Goal: Complete application form: Complete application form

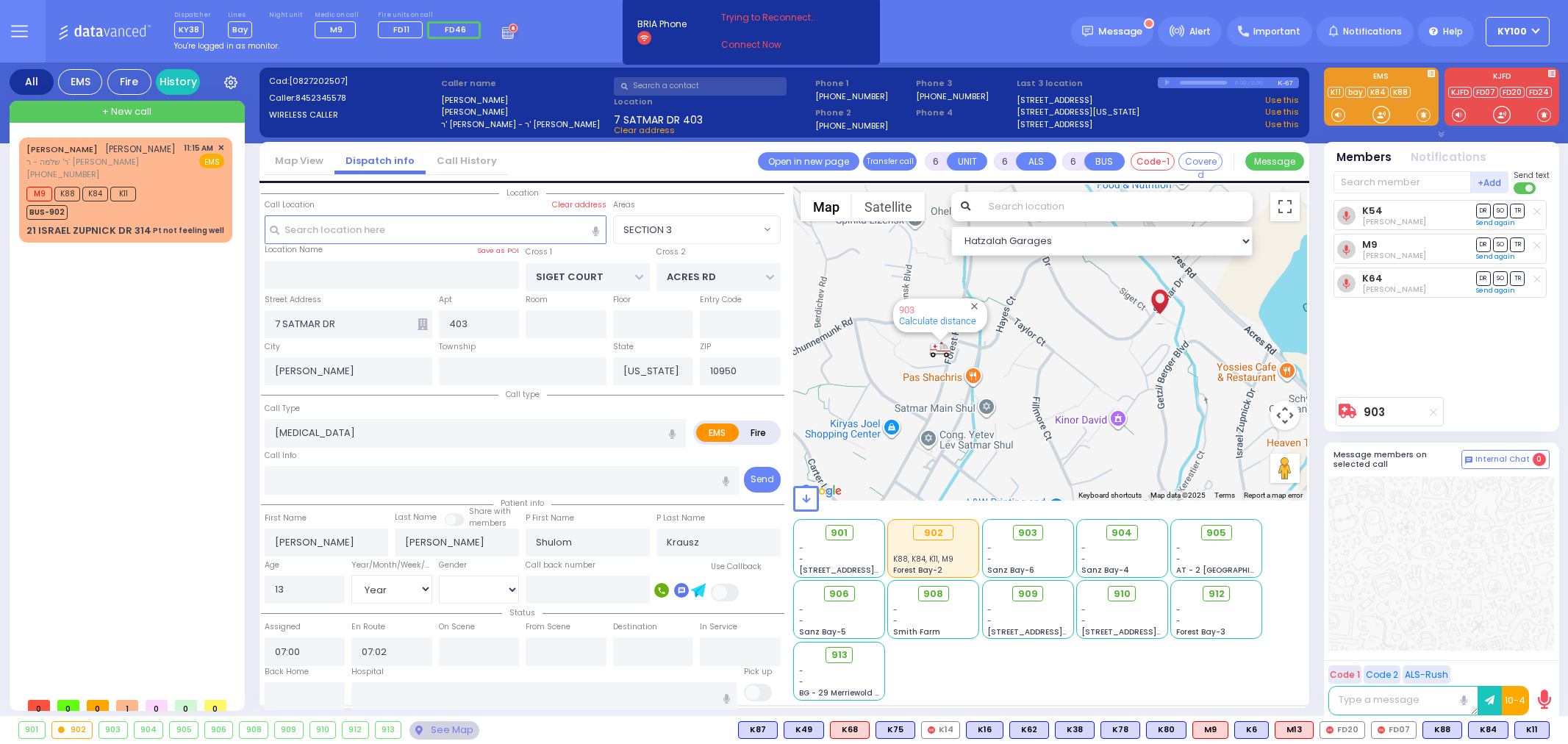
select select "SECTION 3"
select select "Year"
select select "[DEMOGRAPHIC_DATA]"
click at [156, 207] on div "M9 K88 K84 K11 BUS-902" at bounding box center [125, 201] width 197 height 37
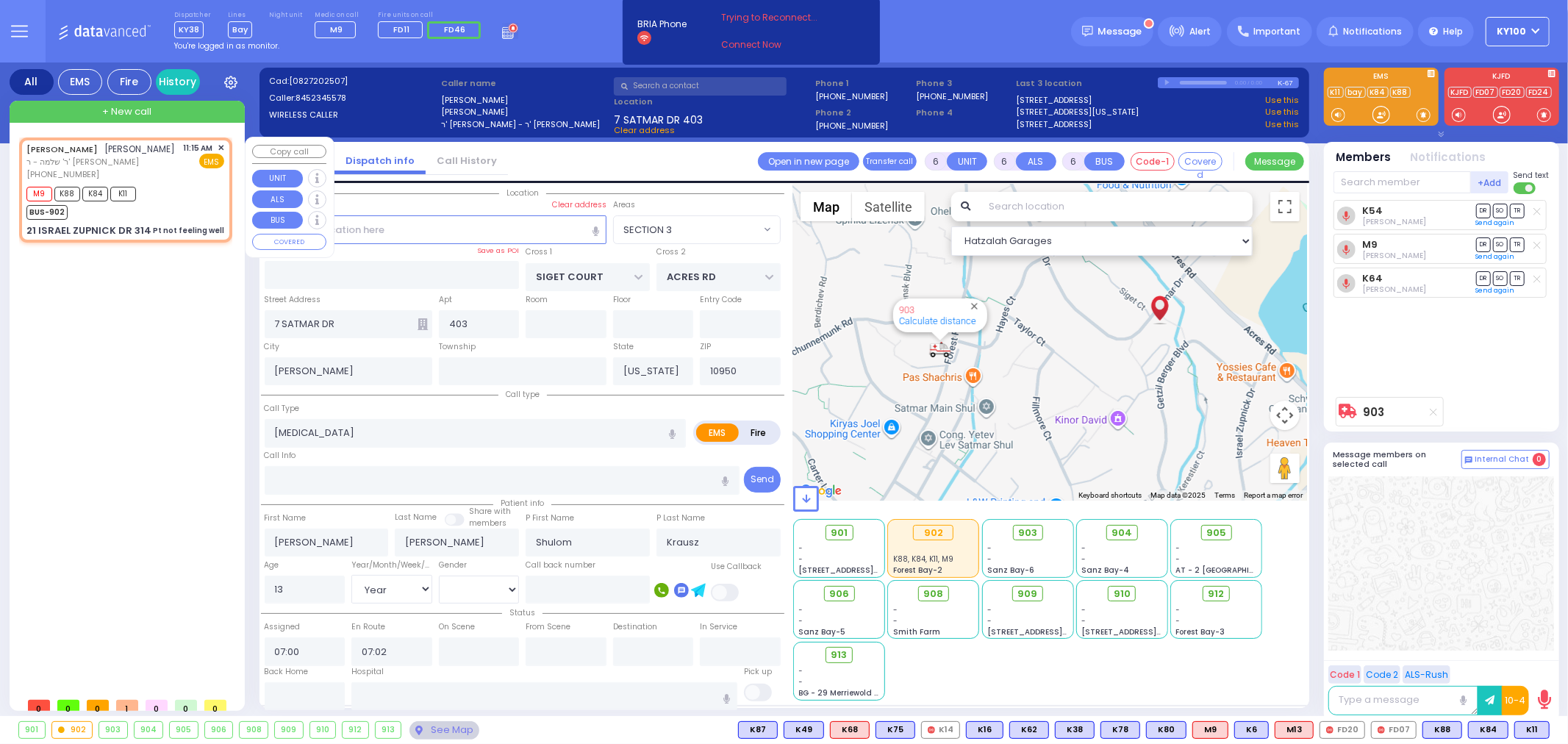
type input "1"
type input "0"
type input "1"
select select
type input "Pt not feeling well"
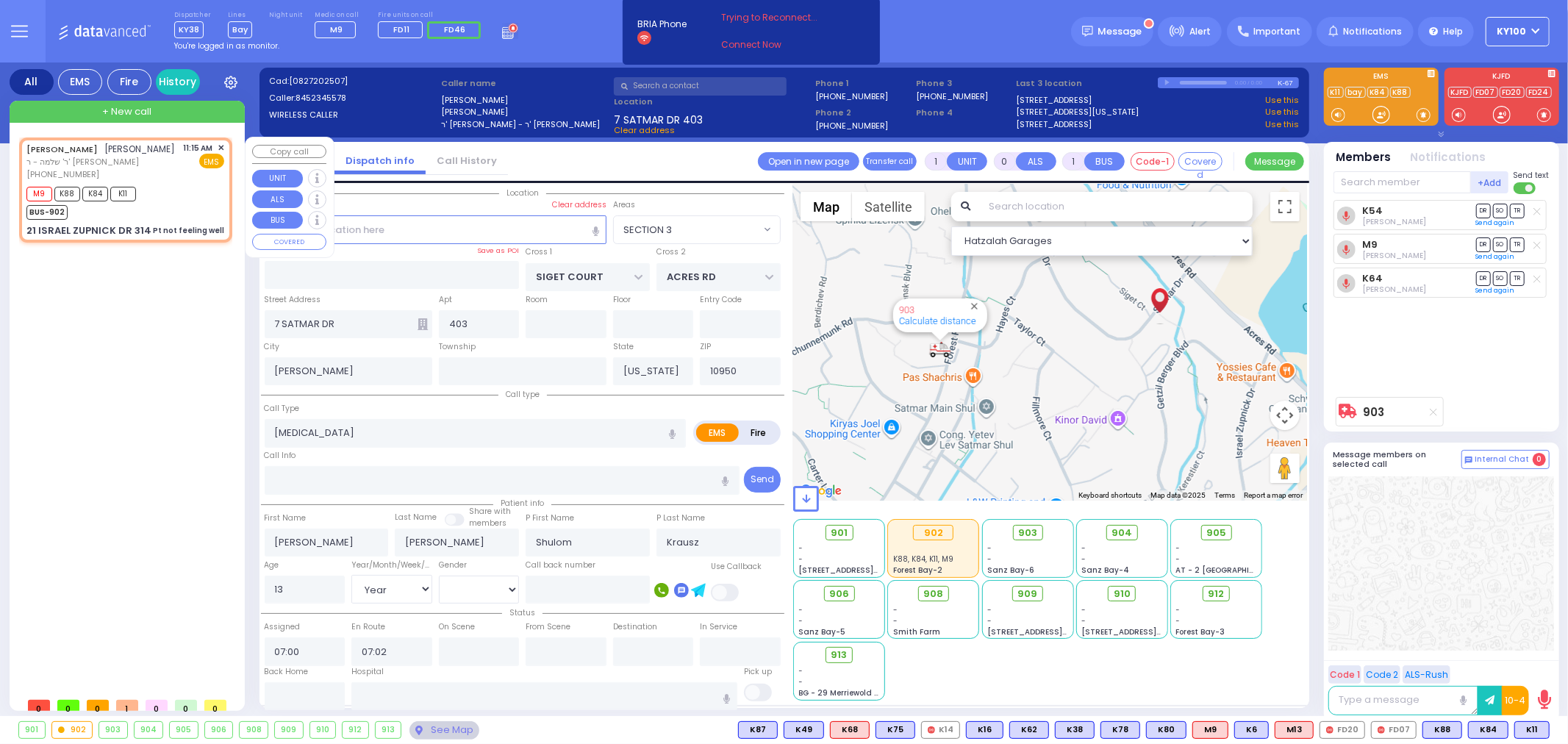
radio input "true"
type input "husband not home called it in"
type input "[PERSON_NAME]"
type input "GOLDENBERG"
type input "34"
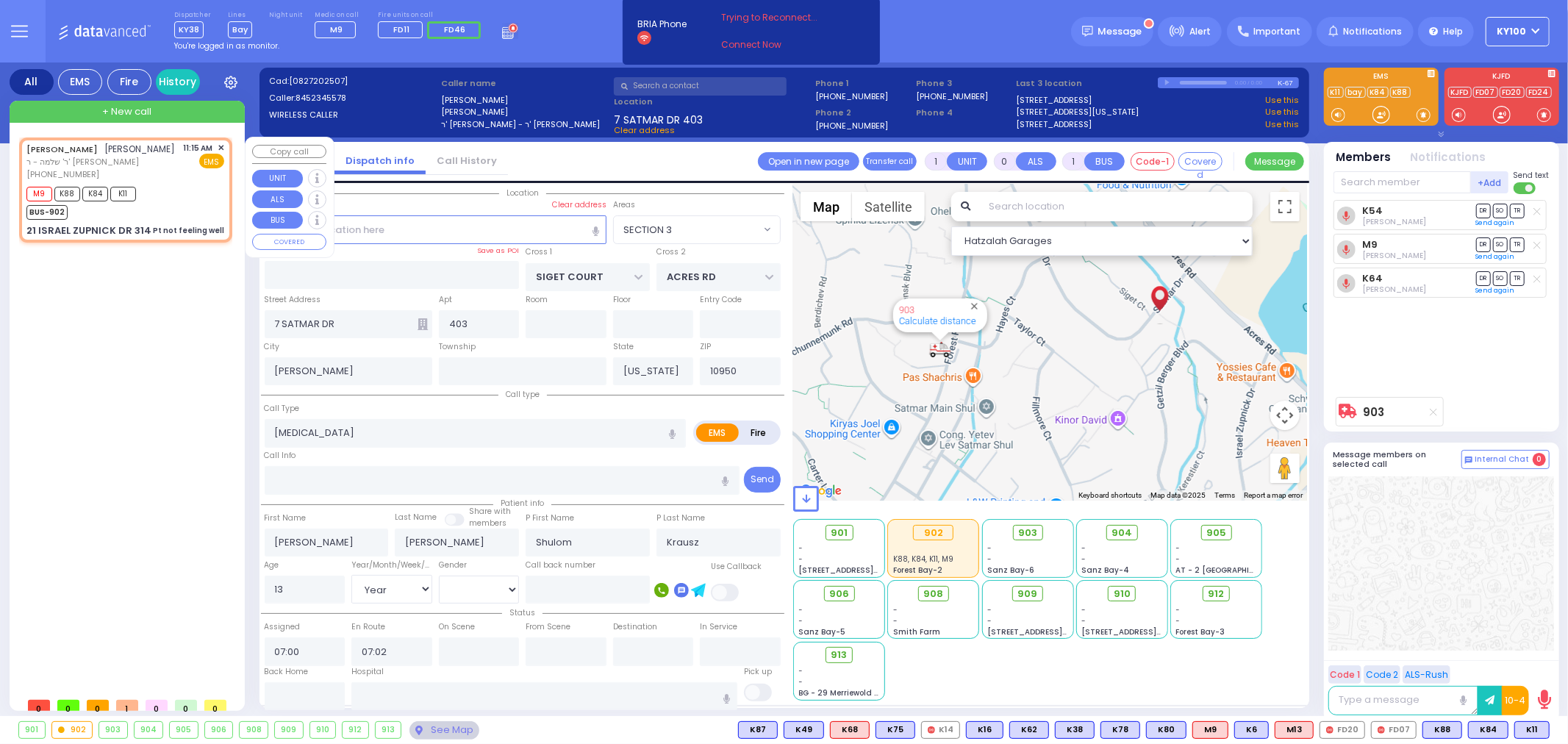
select select "Year"
select select "[DEMOGRAPHIC_DATA]"
type input "11:15"
type input "11:19"
type input "KAHAN DR"
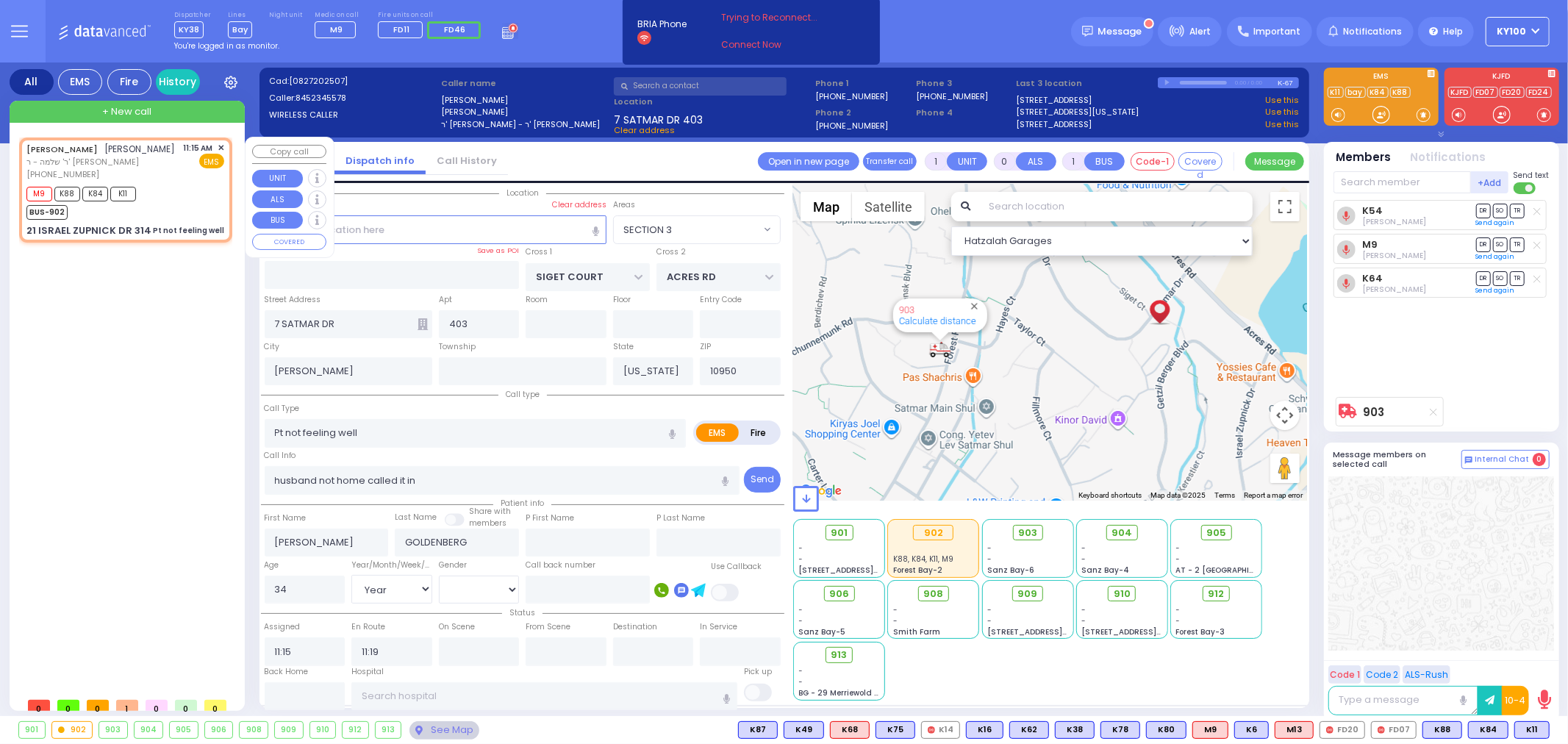
type input "GETZIL BERGER BLVD"
type input "21 ISRAEL ZUPNICK DR"
type input "314"
type input "Monroe"
select select "Hatzalah Garages"
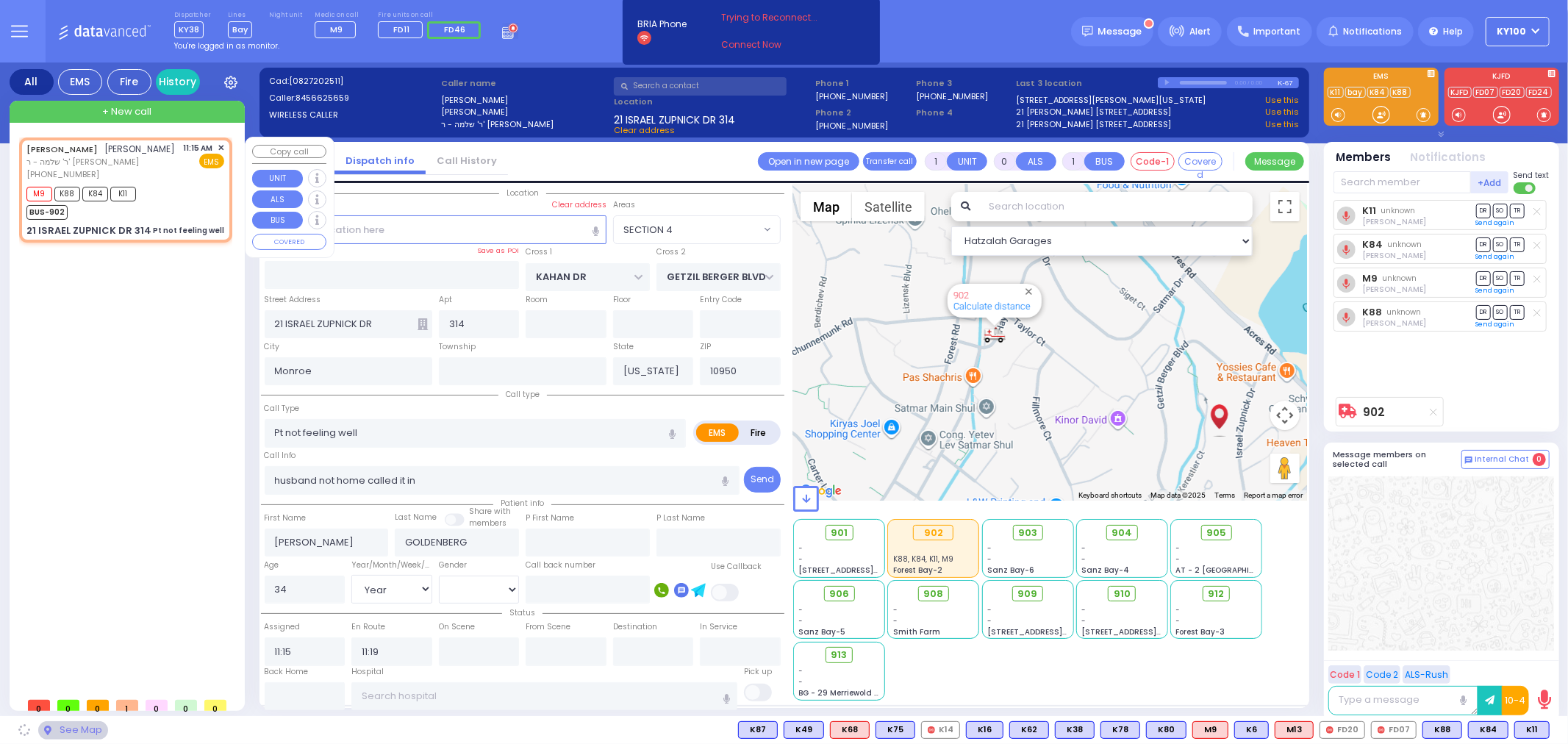
select select "SECTION 4"
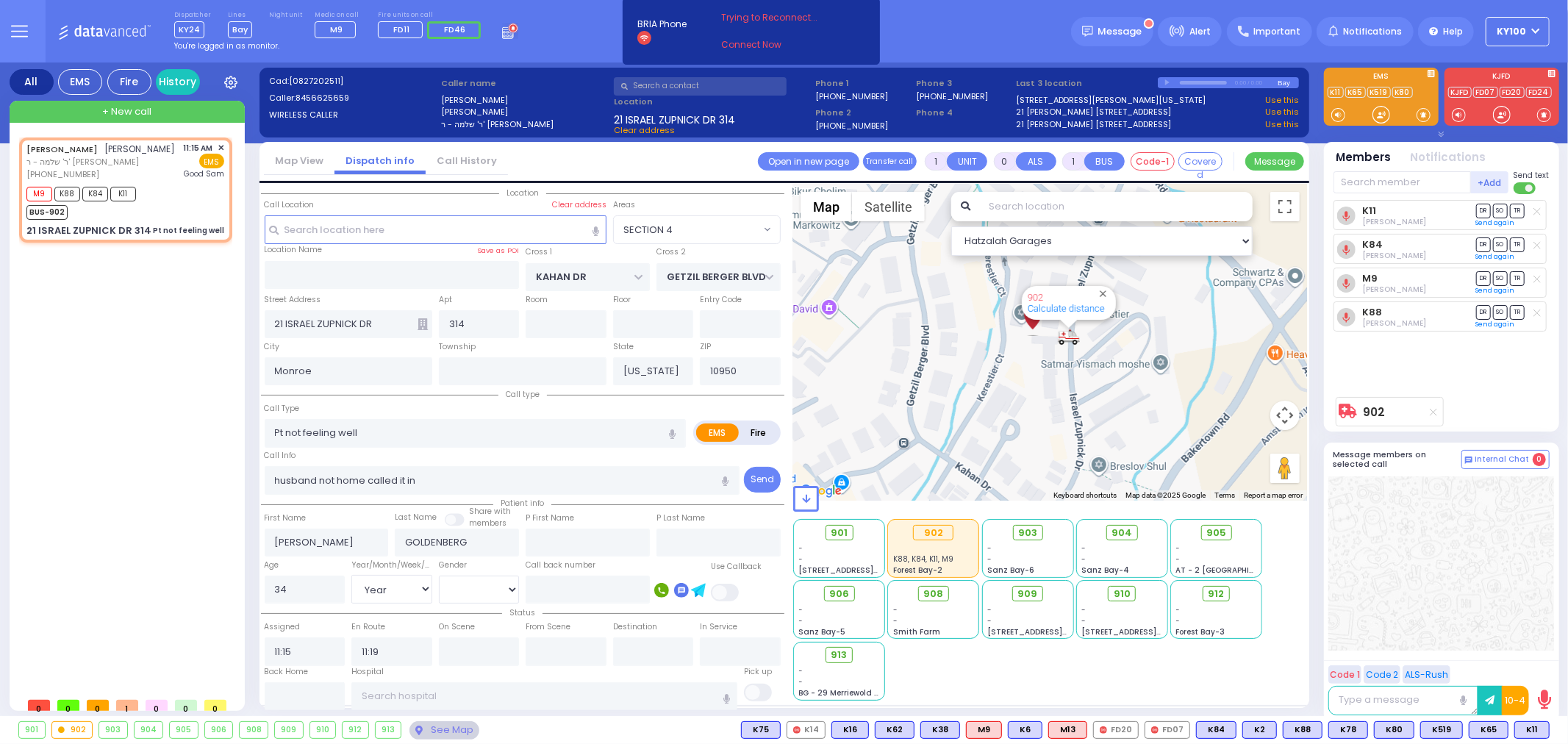
select select
radio input "true"
select select "Year"
select select "[DEMOGRAPHIC_DATA]"
type input "[GEOGRAPHIC_DATA]"
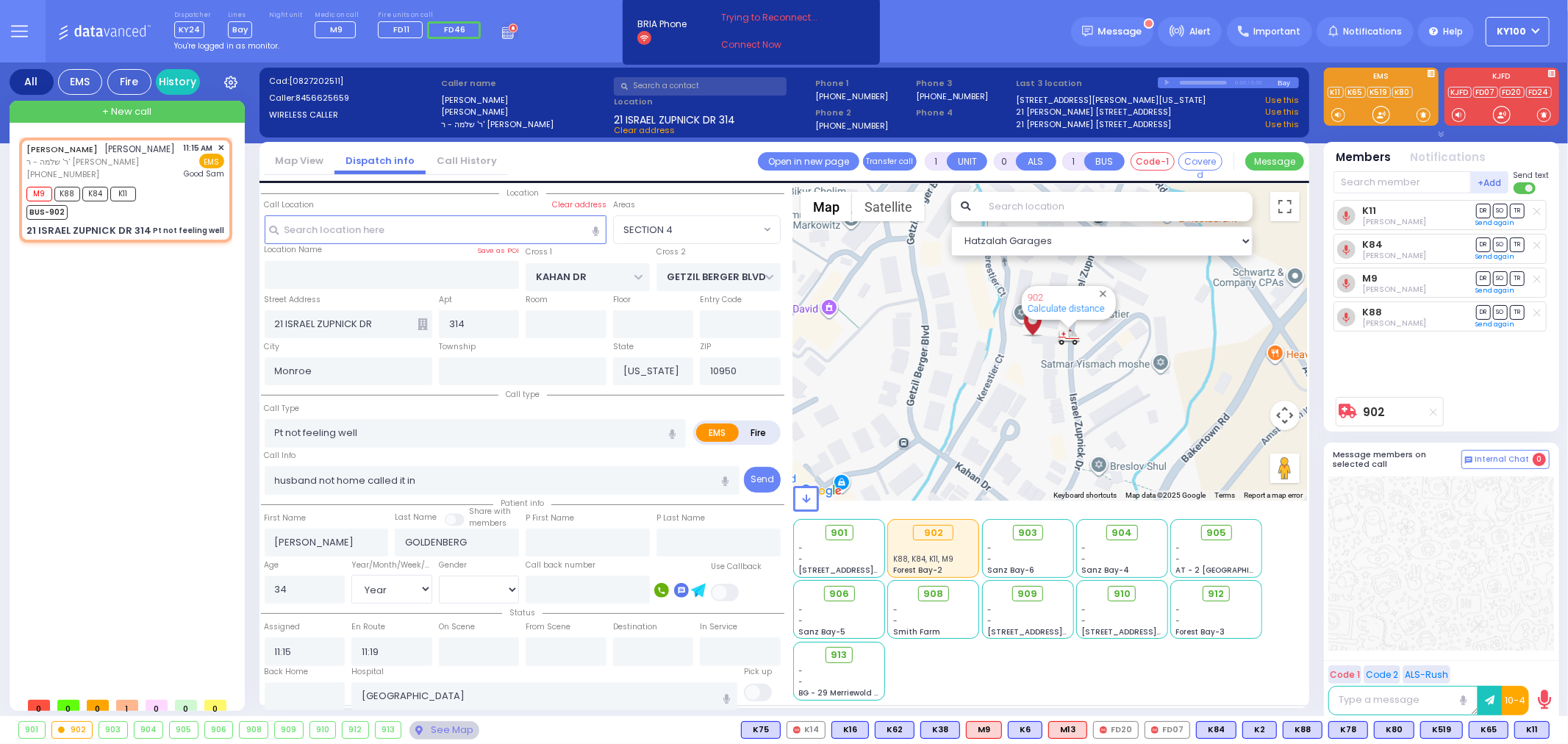
select select "Hatzalah Garages"
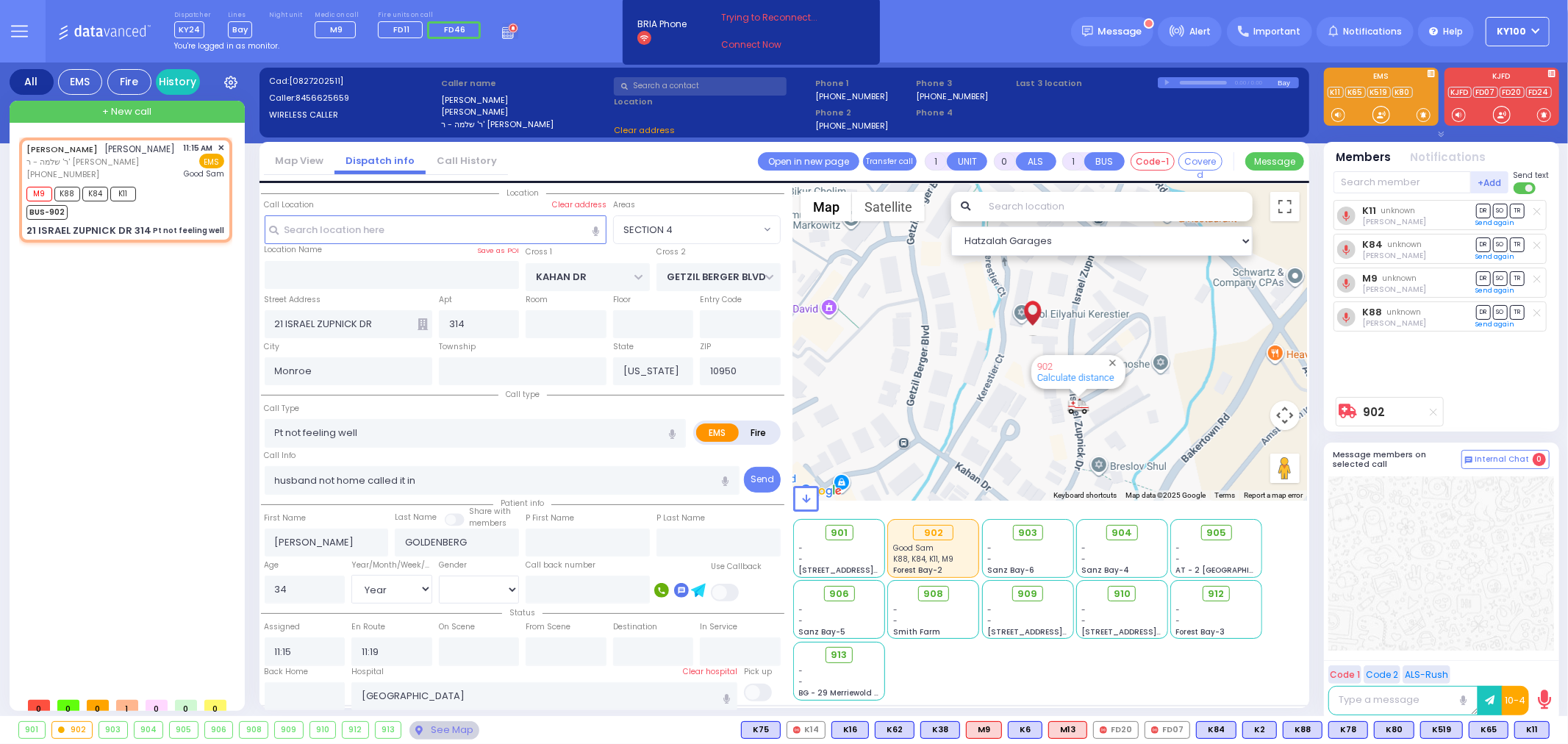
select select "SECTION 4"
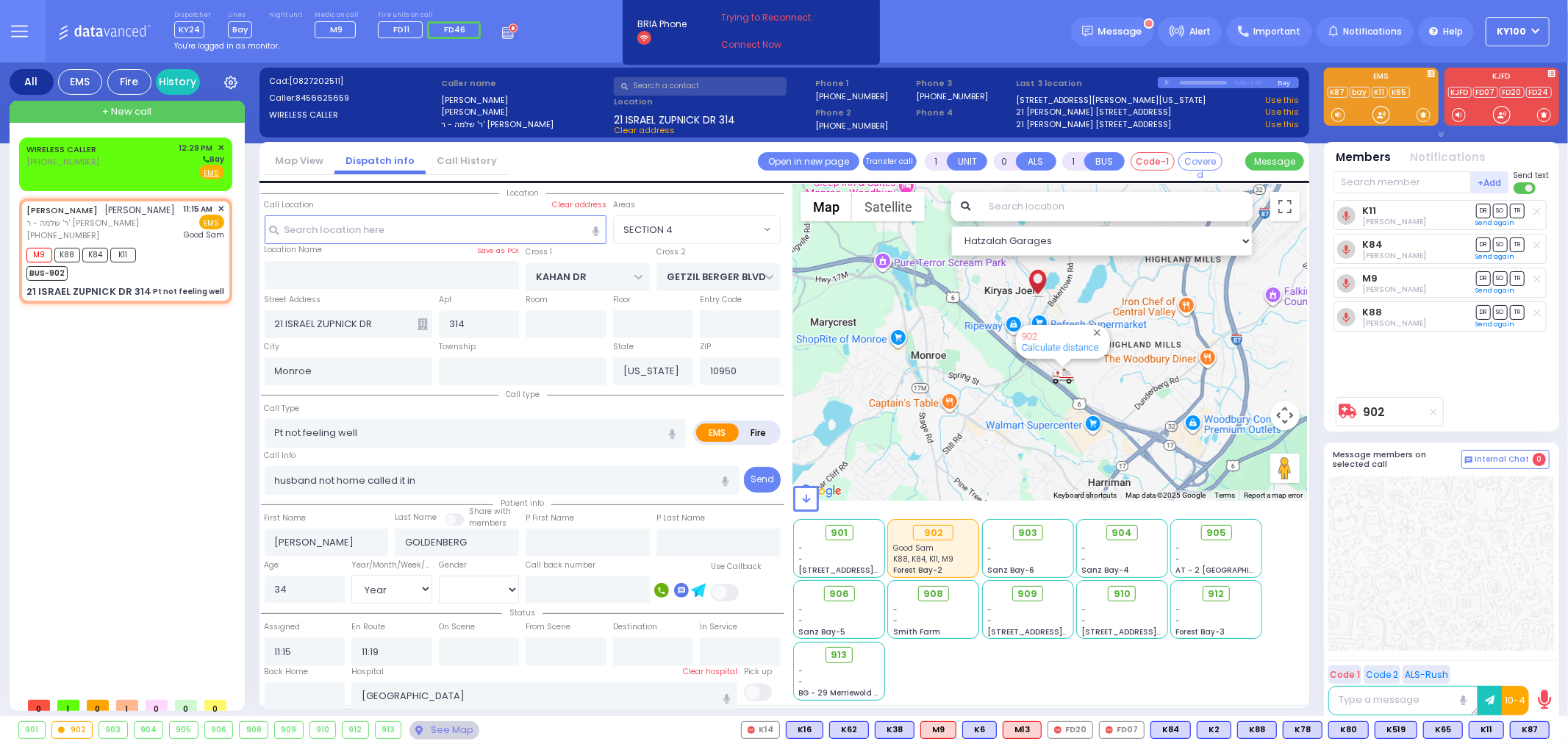
type input "6"
select select
radio input "true"
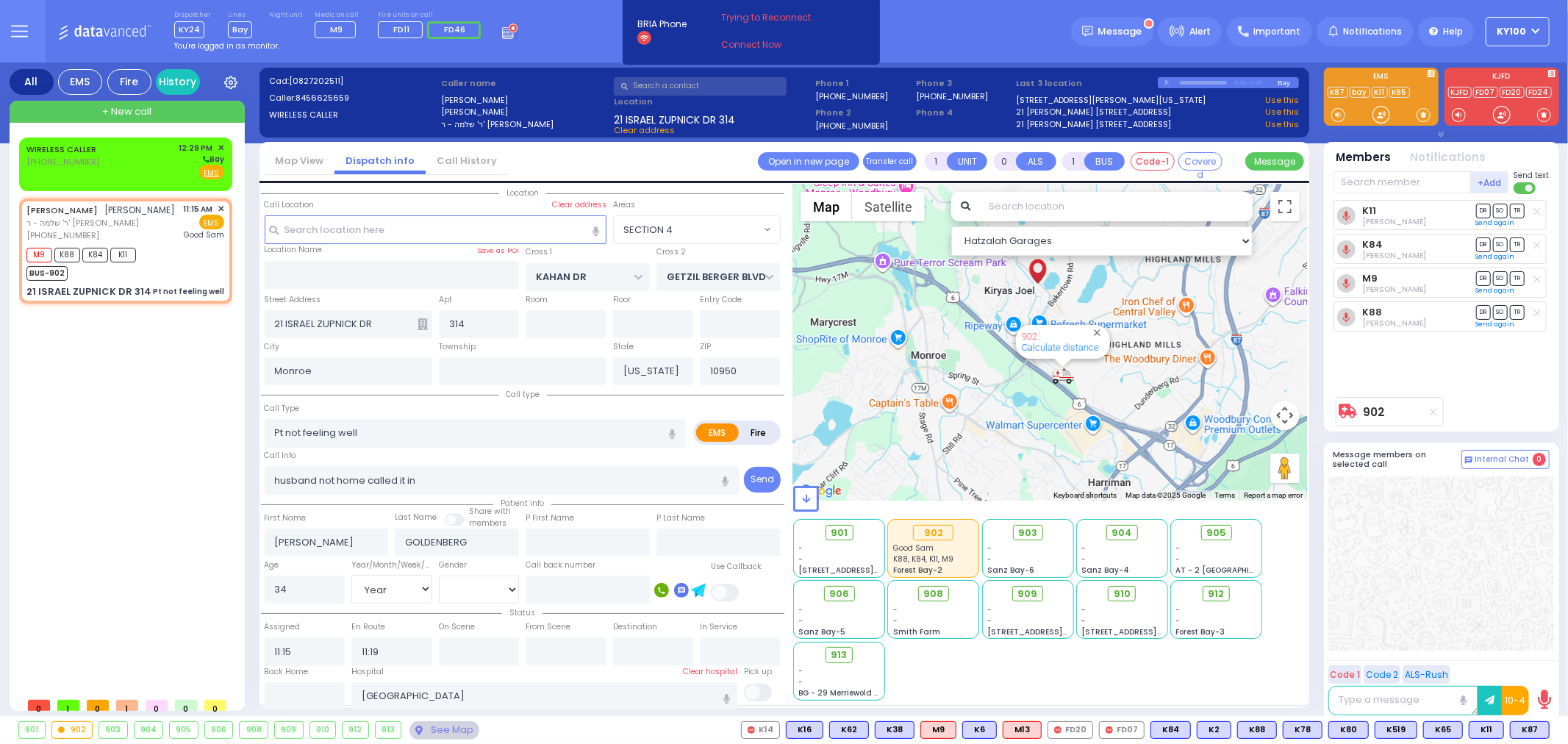
type input "Unknown"
select select "Year"
select select "[DEMOGRAPHIC_DATA]"
select select "Hatzalah Garages"
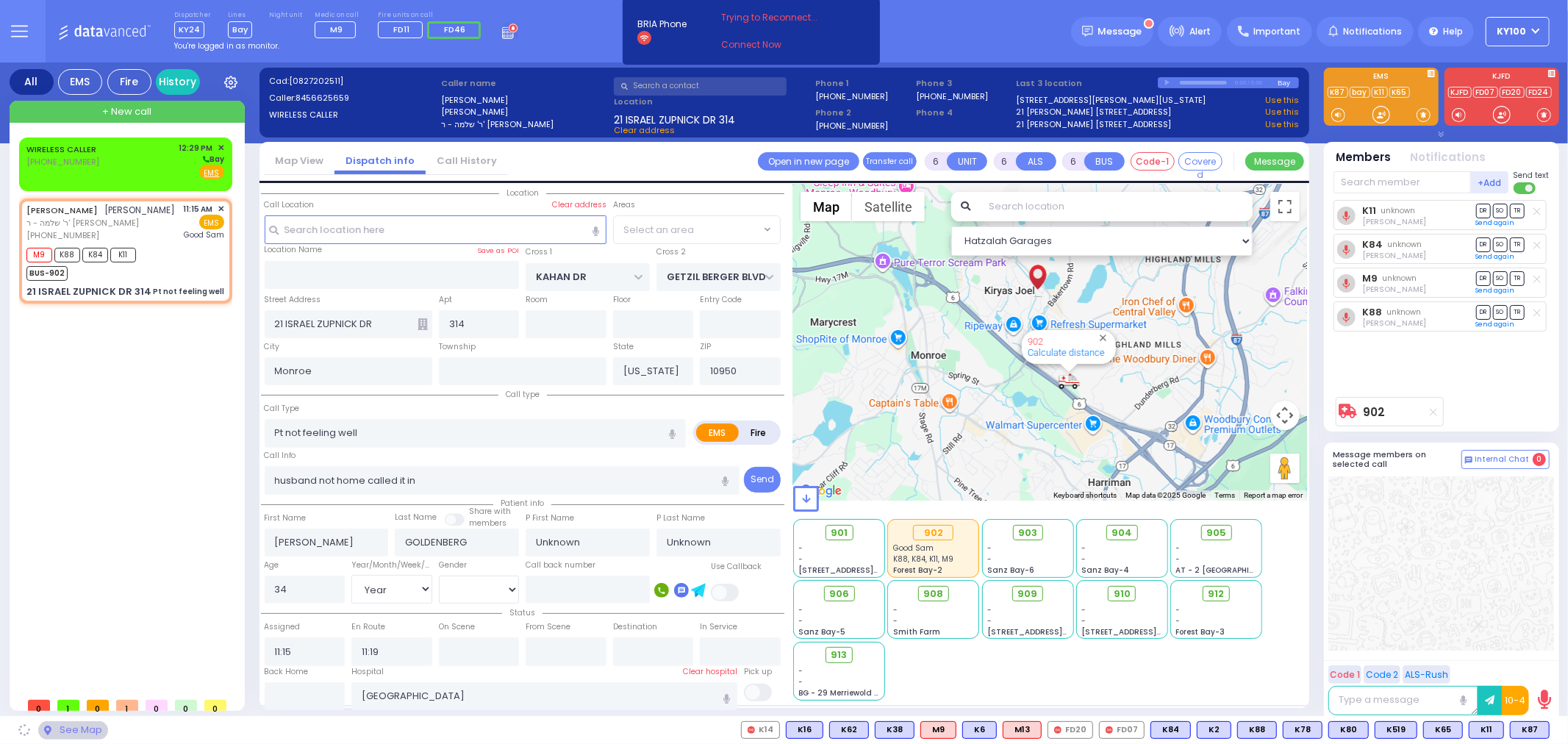
select select "SECTION 4"
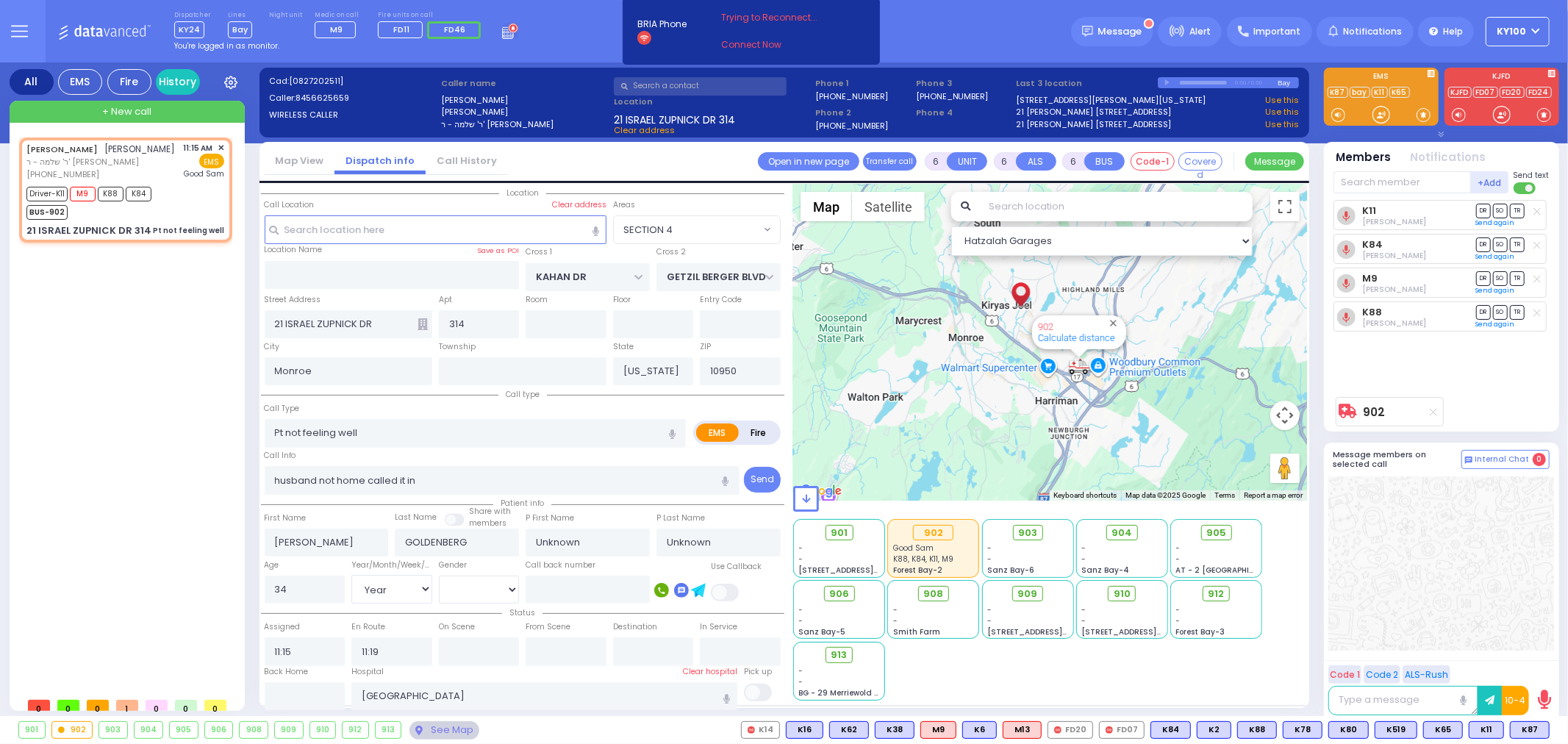
select select
radio input "true"
select select "Year"
select select "[DEMOGRAPHIC_DATA]"
type input "11:20"
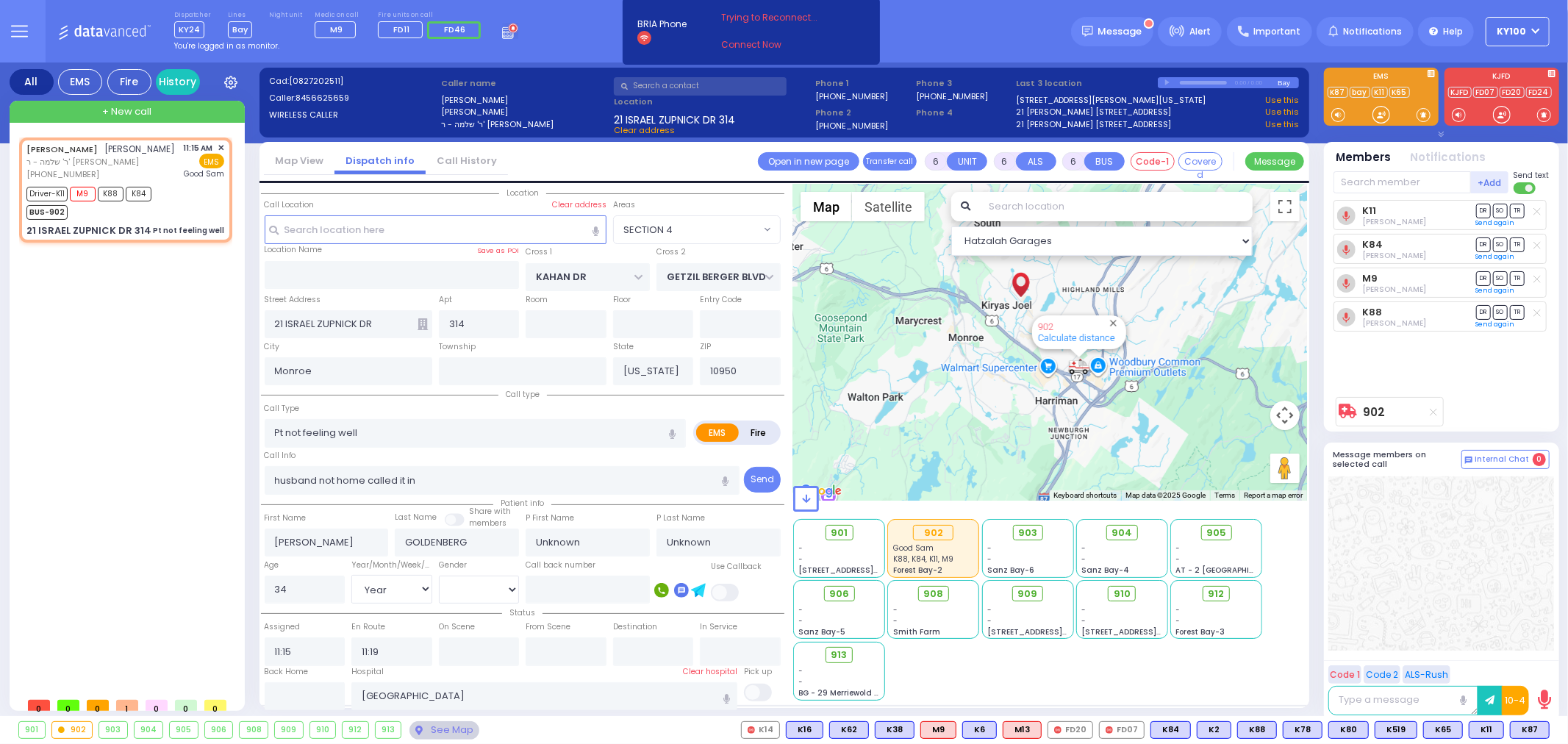
type input "12:24"
select select "Hatzalah Garages"
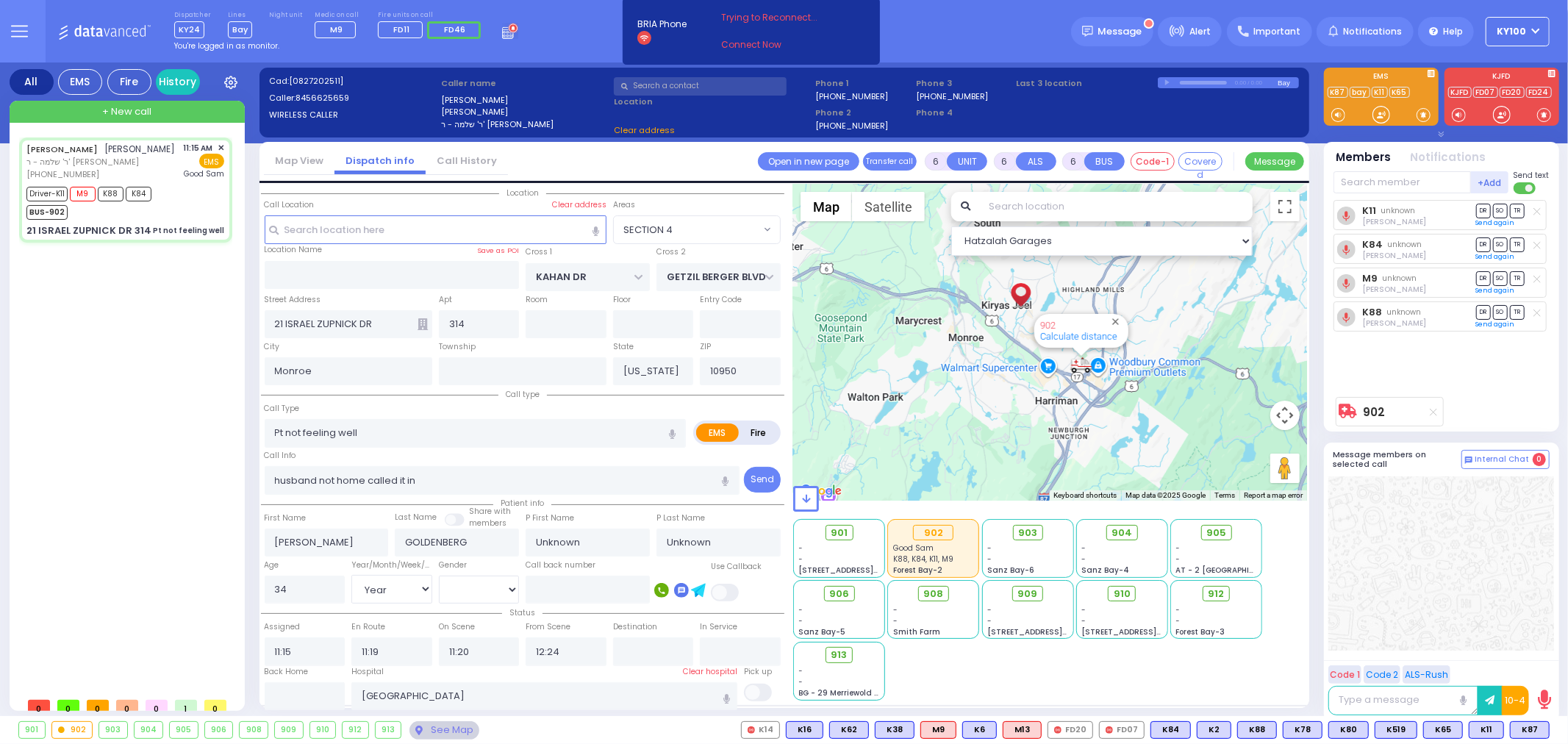
select select
radio input "true"
select select "Year"
select select "[DEMOGRAPHIC_DATA]"
select select "Hatzalah Garages"
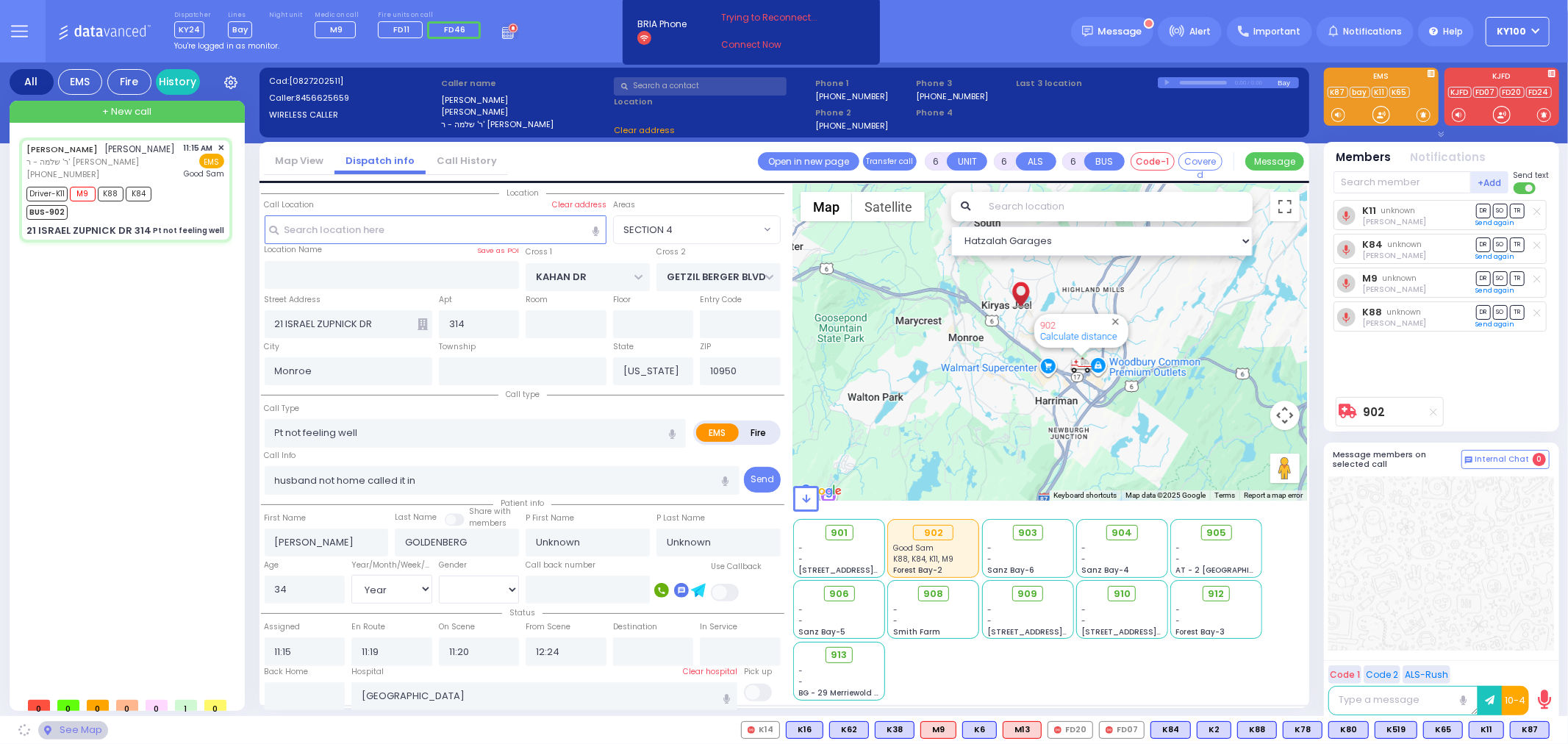
select select "SECTION 4"
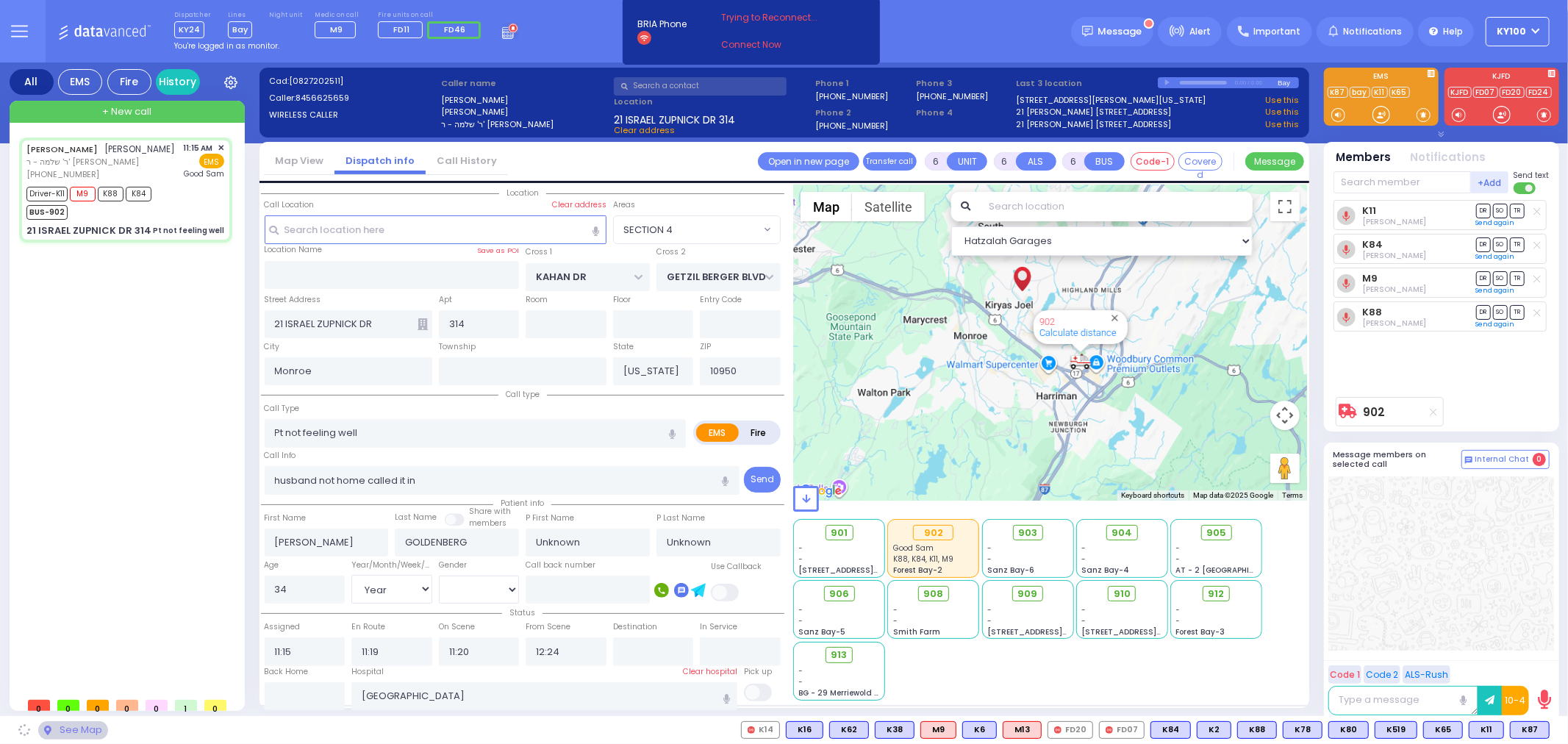
select select "SECTION 4"
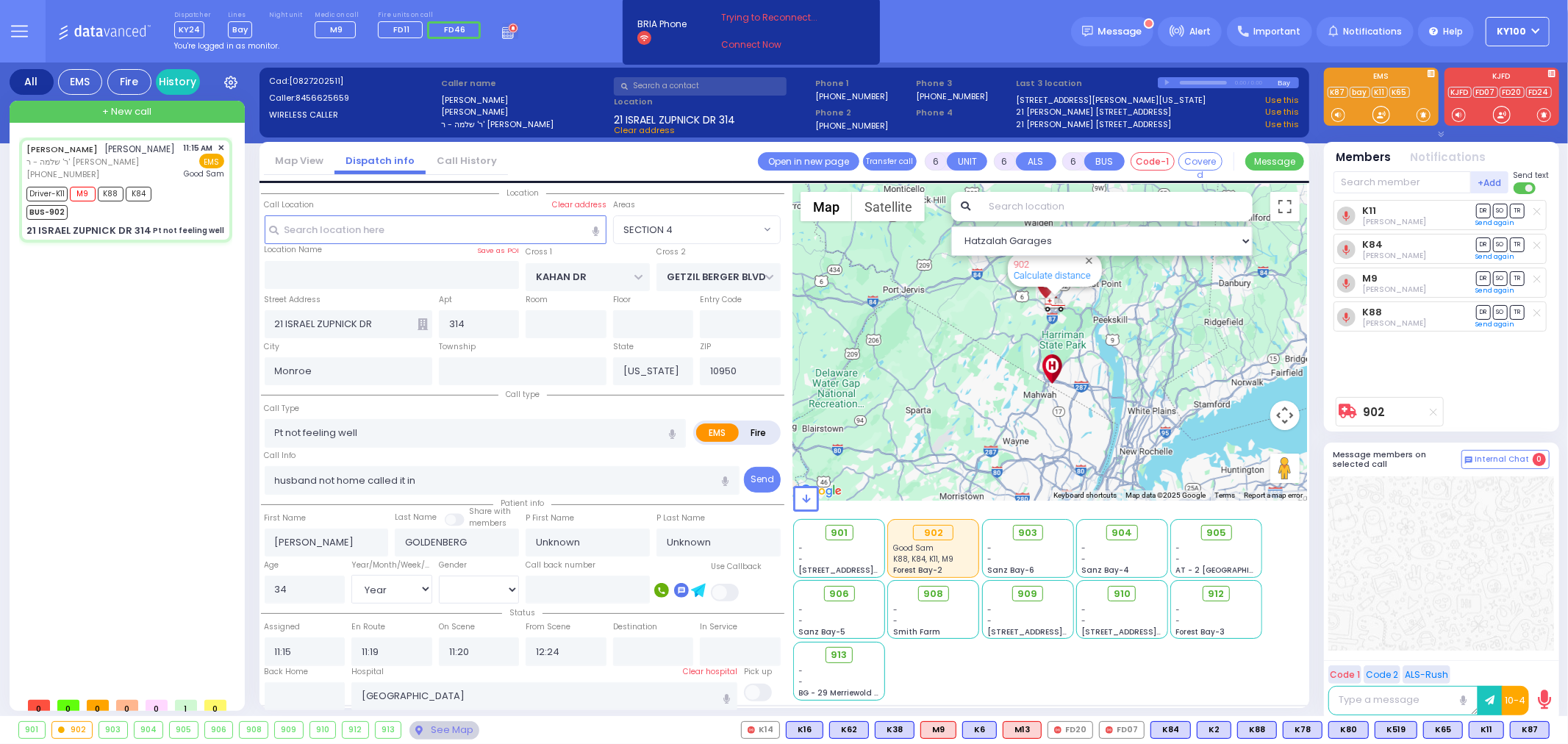
select select
radio input "true"
type input "Hindy"
type input "Goldenberg"
select select "Year"
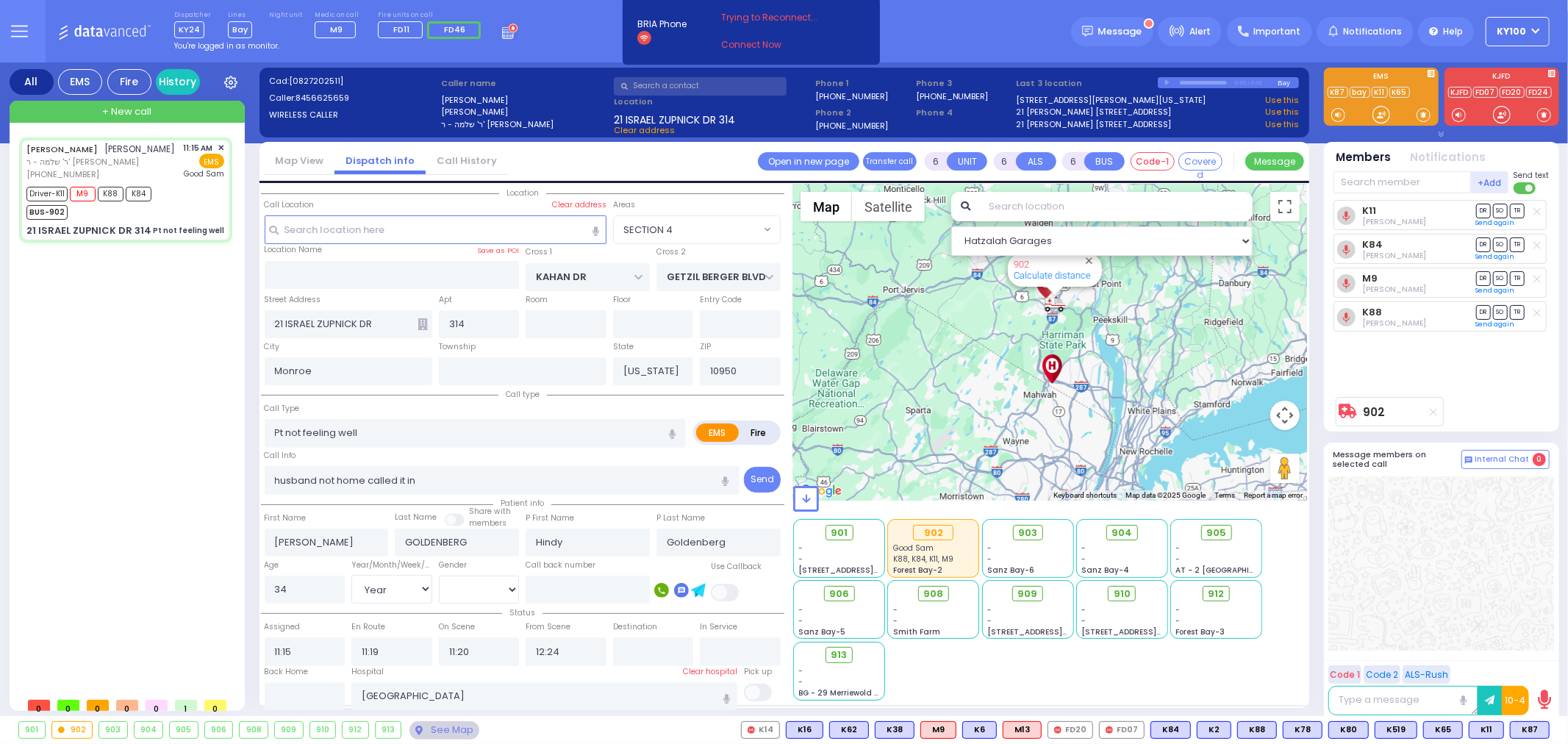
select select "[DEMOGRAPHIC_DATA]"
select select "Hatzalah Garages"
select select "SECTION 4"
select select
radio input "true"
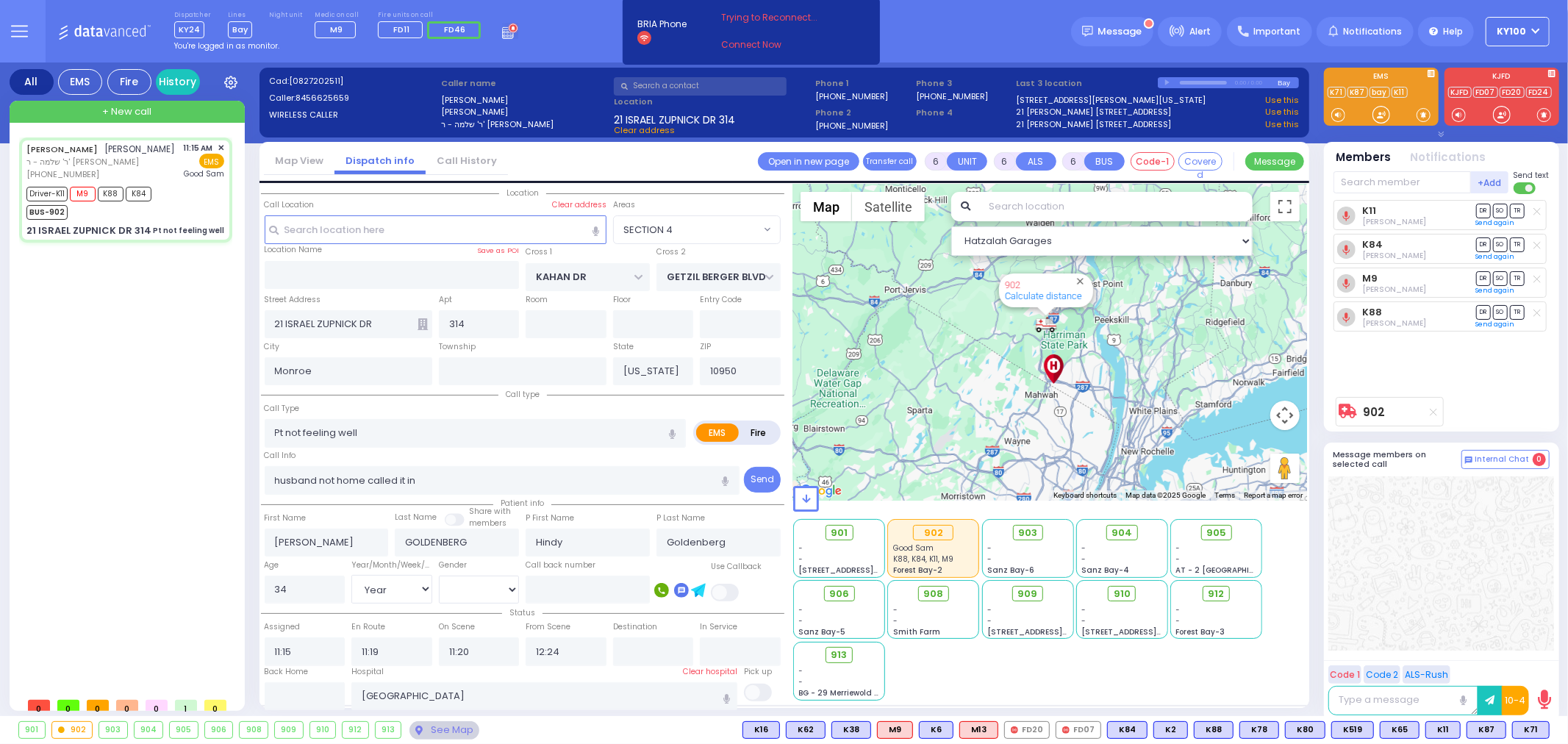
select select "Year"
select select "[DEMOGRAPHIC_DATA]"
select select "Hatzalah Garages"
select select "SECTION 4"
select select
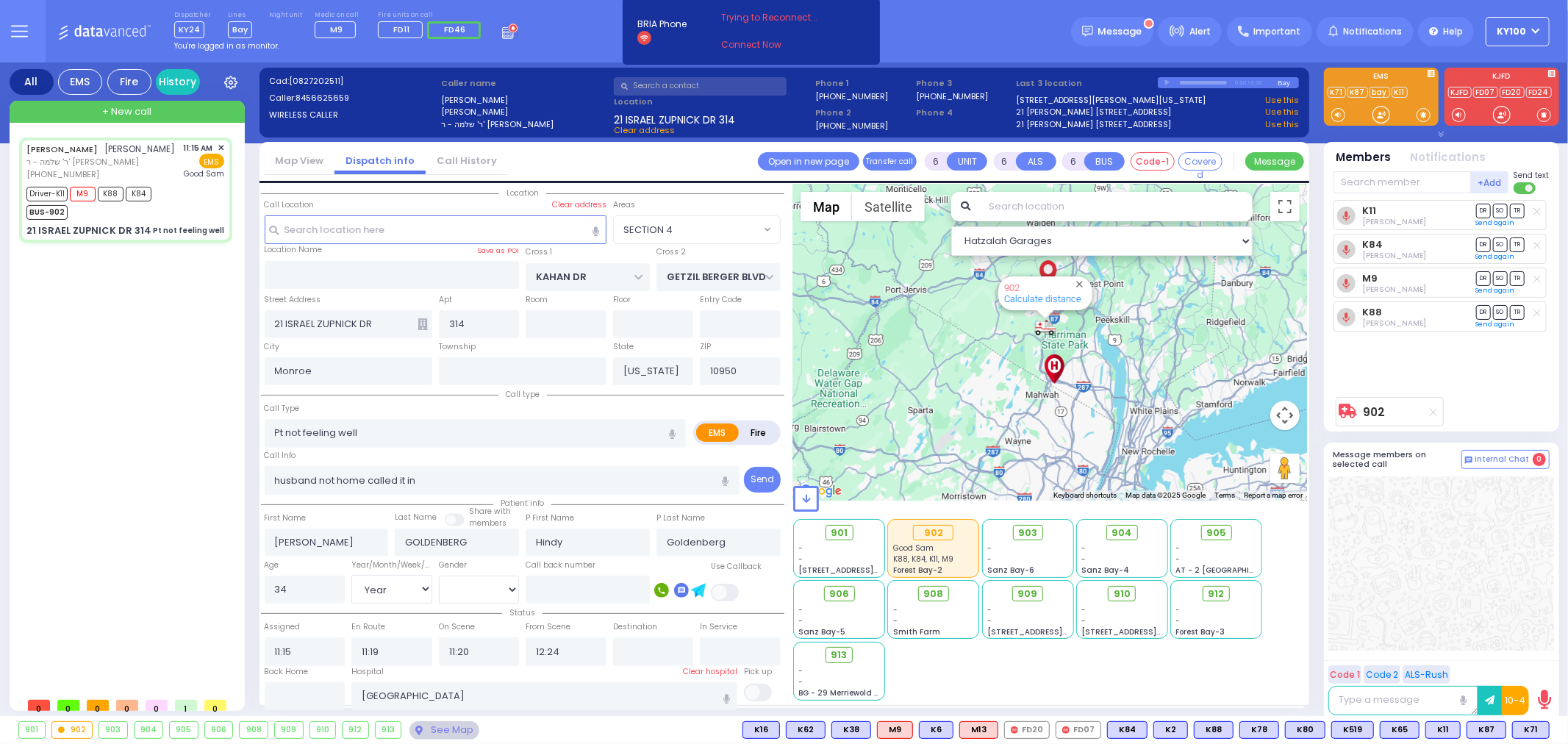
radio input "true"
select select "Year"
select select "[DEMOGRAPHIC_DATA]"
select select "Hatzalah Garages"
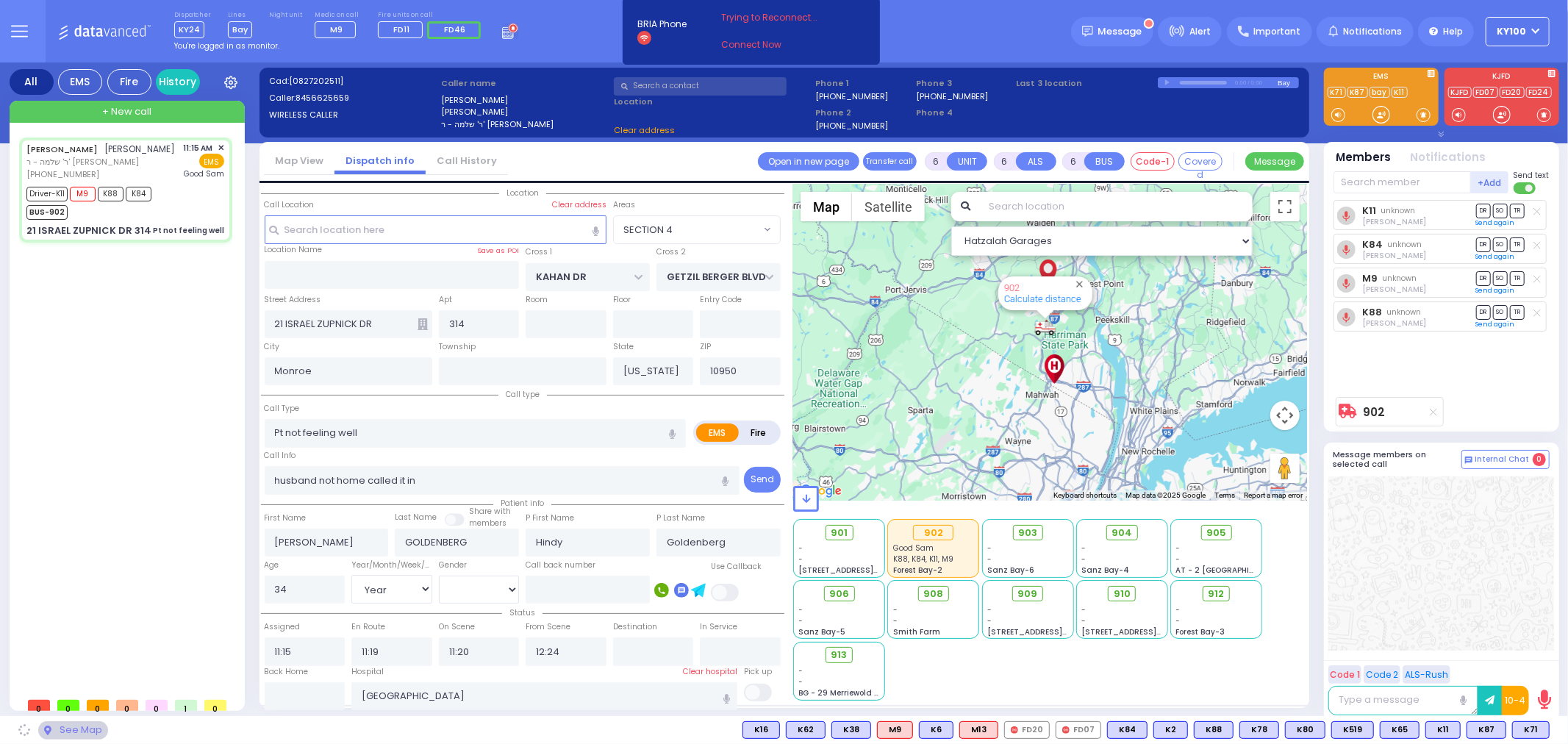
select select "SECTION 4"
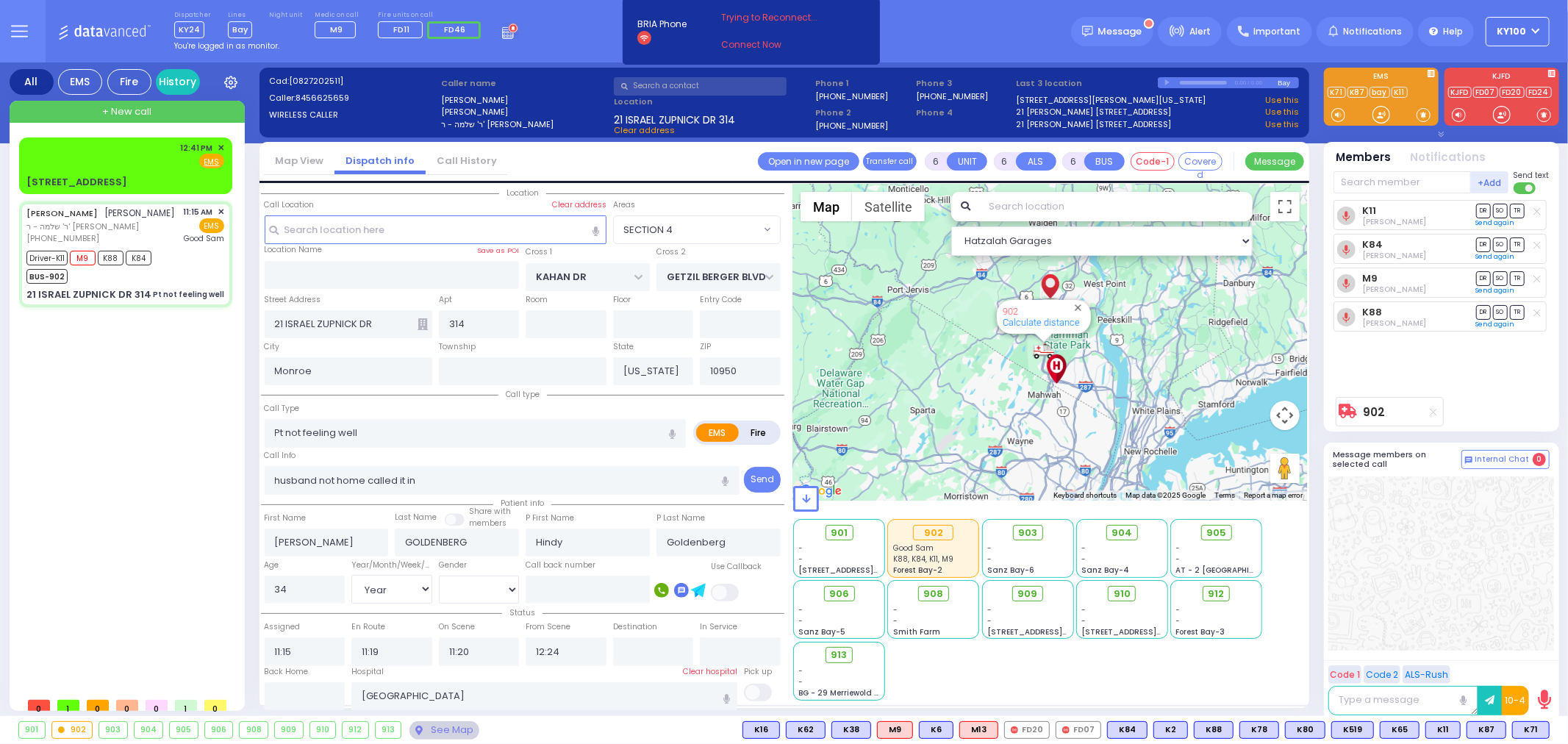
select select
radio input "true"
select select "Year"
select select "[DEMOGRAPHIC_DATA]"
select select "Hatzalah Garages"
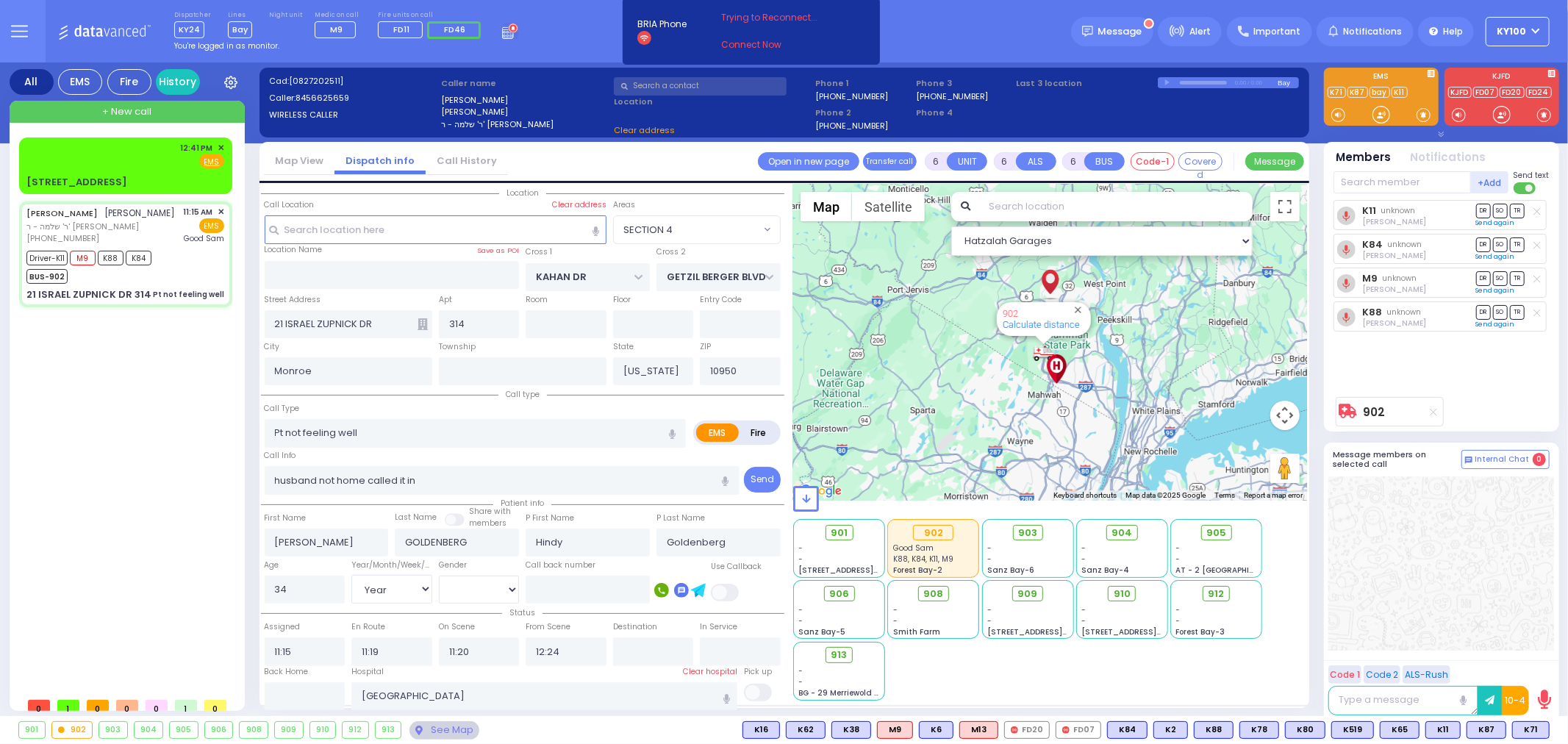
select select "SECTION 4"
select select
radio input "true"
select select "Year"
select select "[DEMOGRAPHIC_DATA]"
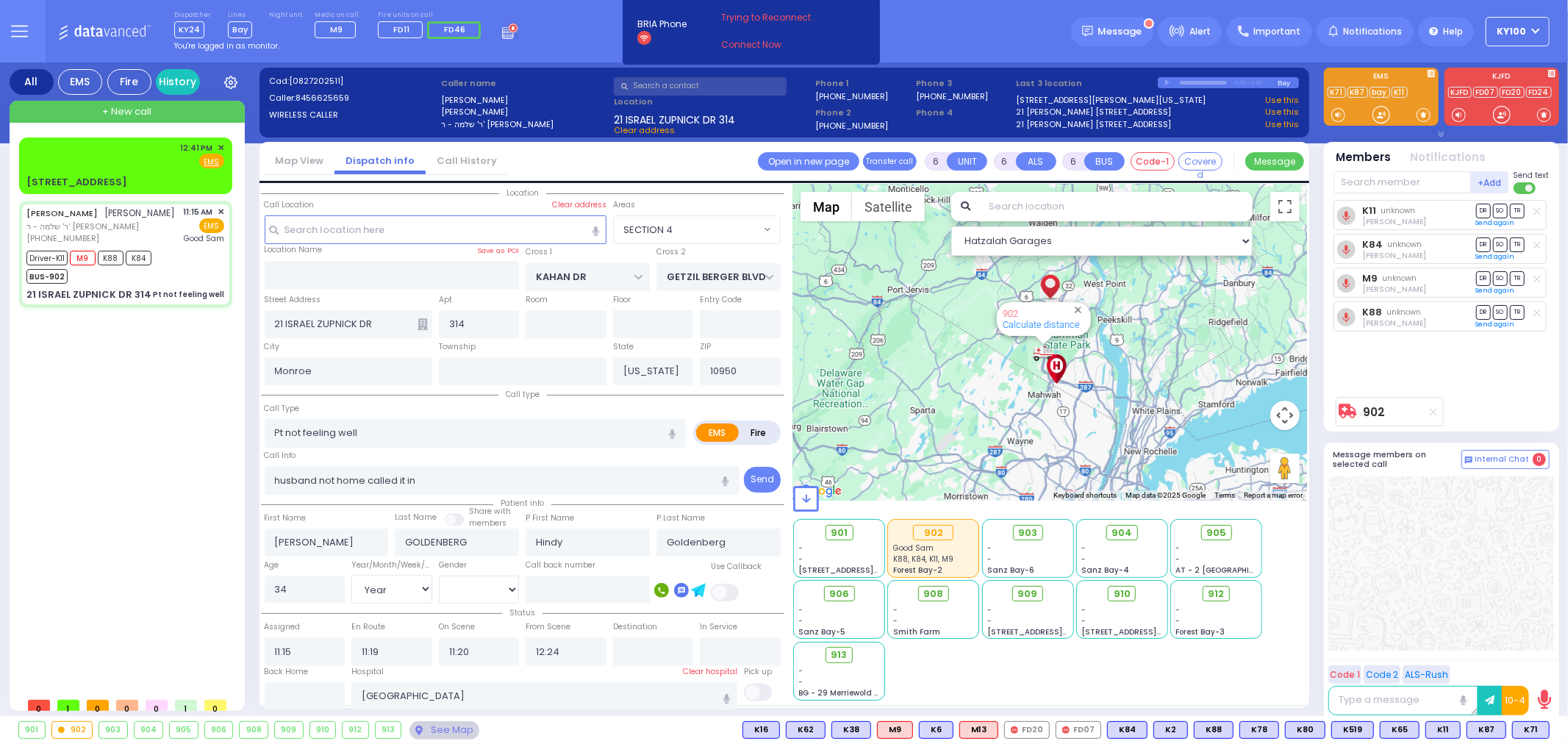
select select "Hatzalah Garages"
select select "SECTION 4"
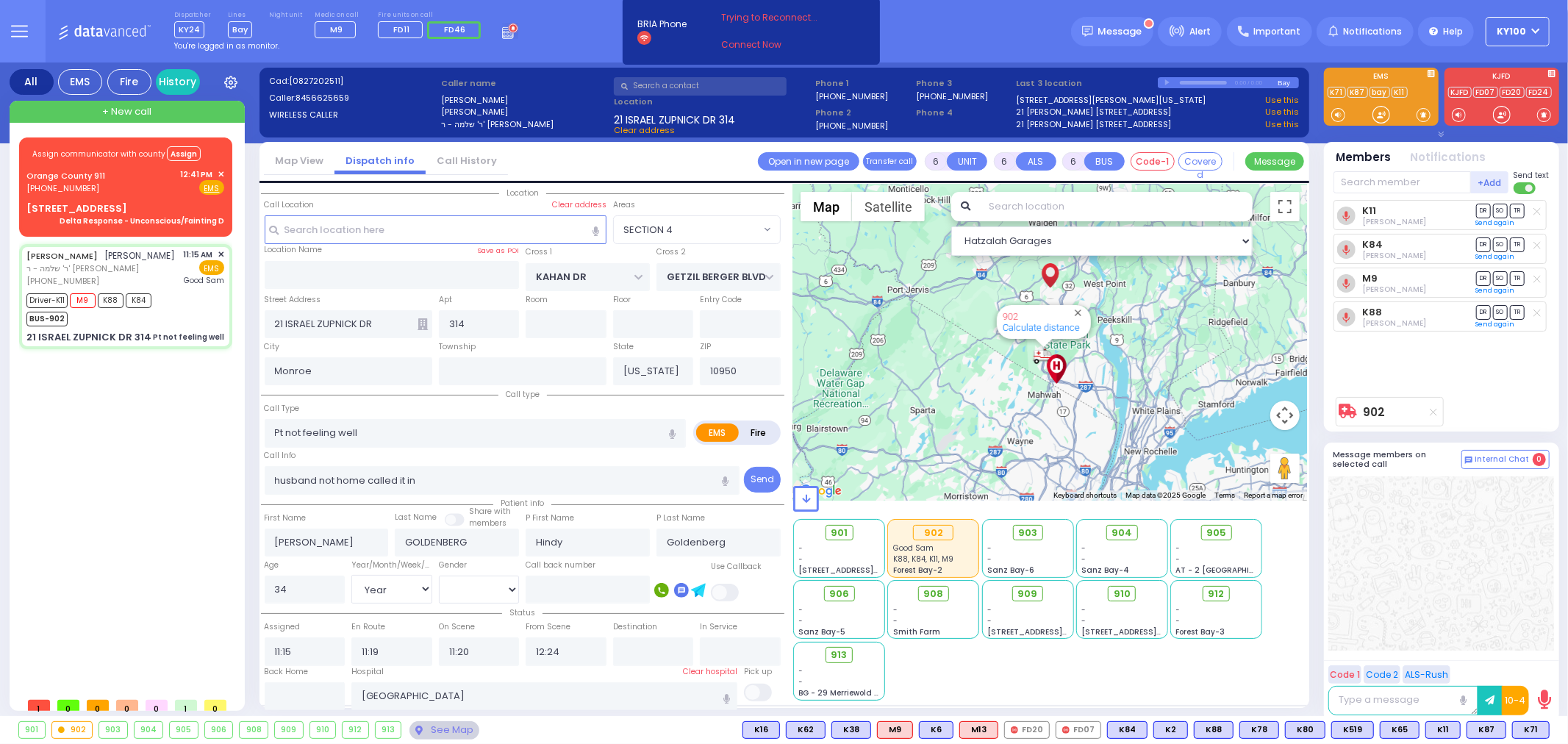
select select
radio input "true"
select select "Year"
select select "[DEMOGRAPHIC_DATA]"
select select "Hatzalah Garages"
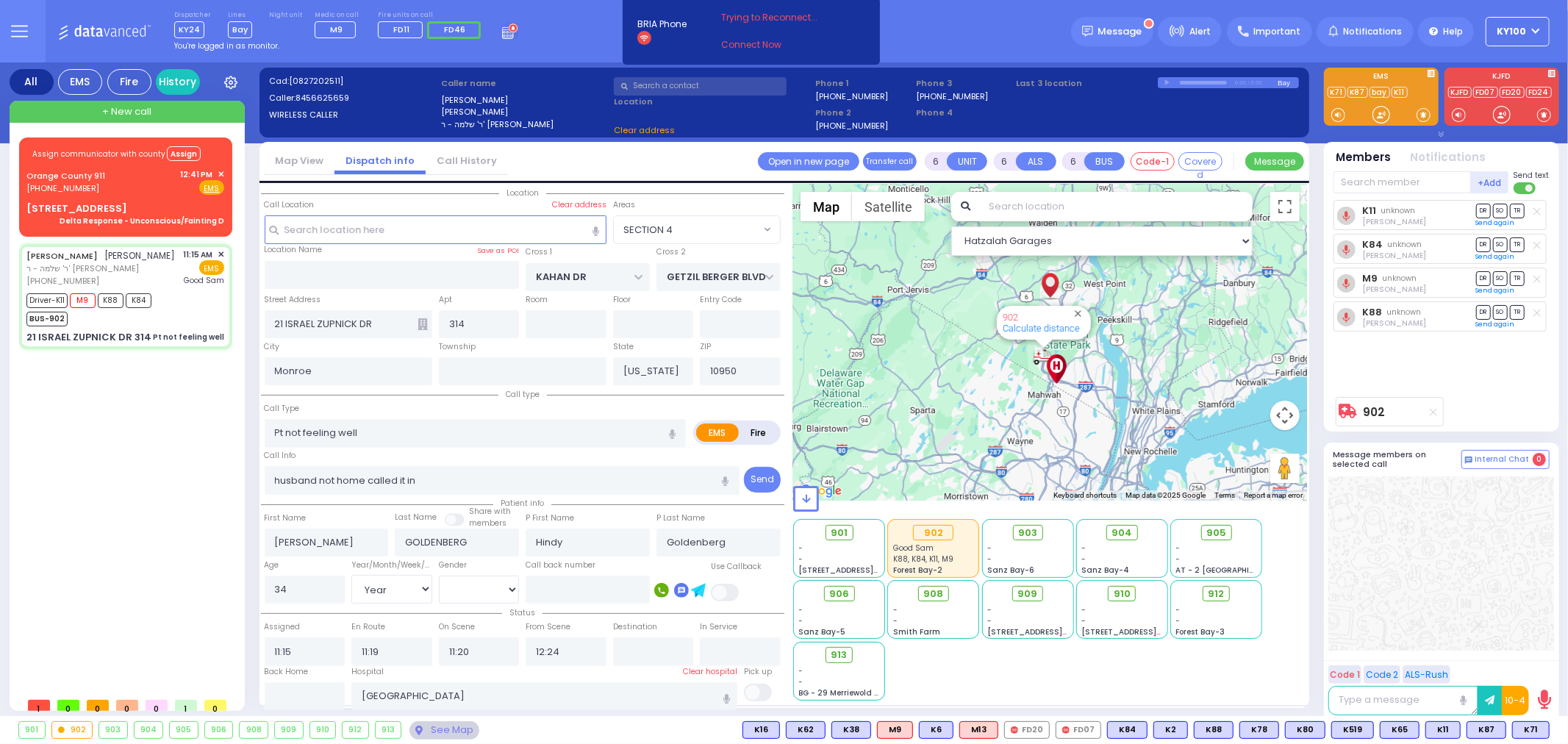
select select "SECTION 4"
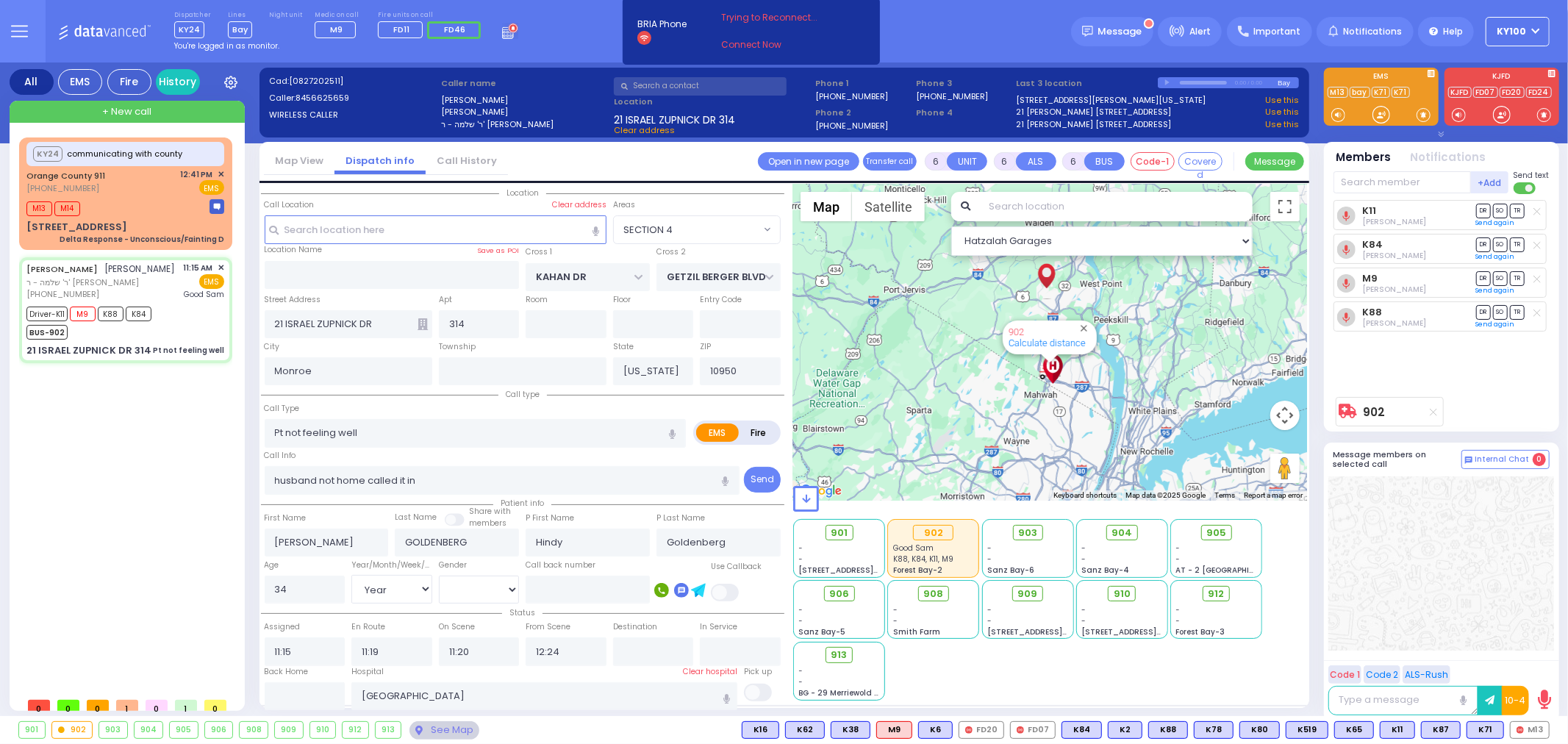
select select
radio input "true"
select select "Year"
select select "[DEMOGRAPHIC_DATA]"
select select "Hatzalah Garages"
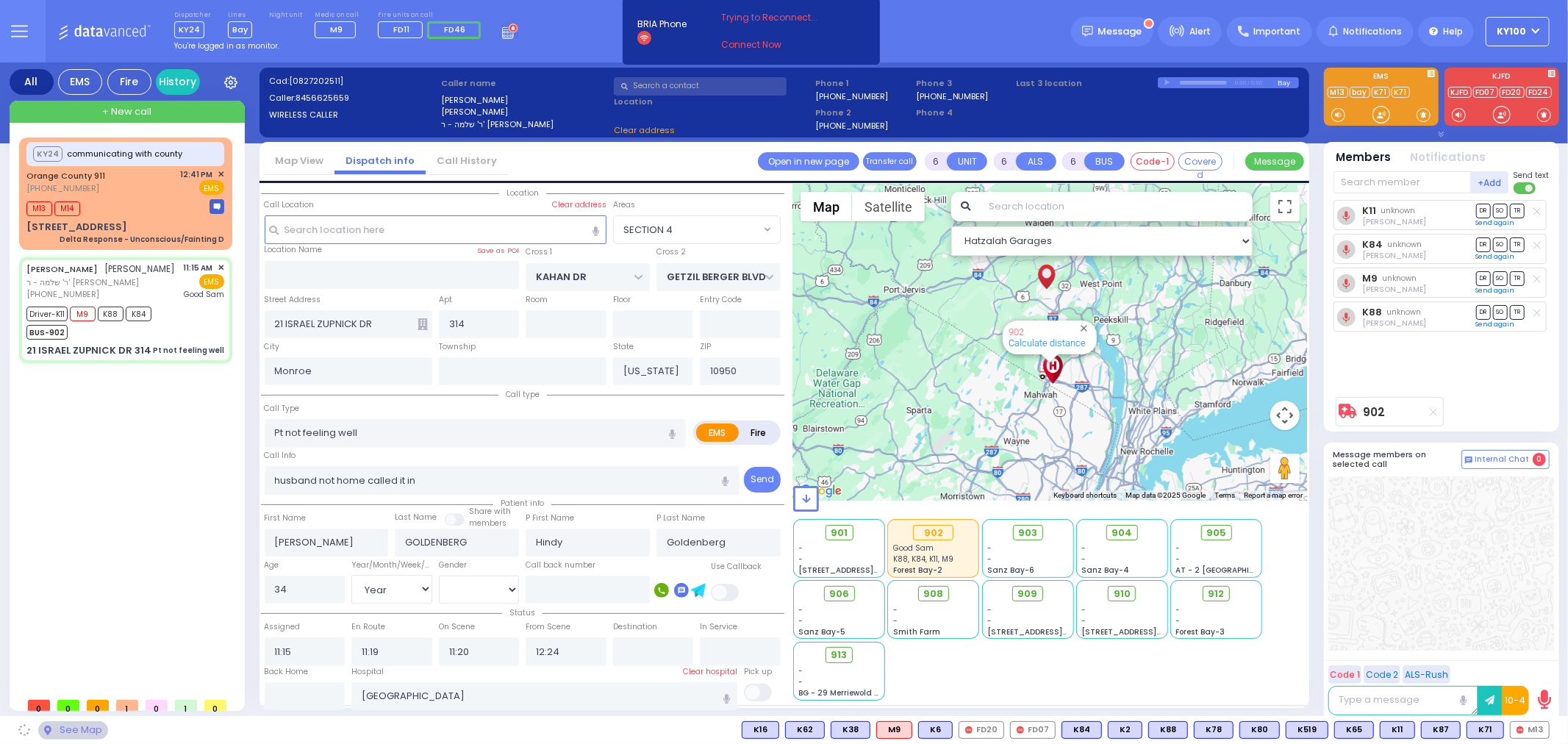
select select "SECTION 4"
